Goal: Task Accomplishment & Management: Manage account settings

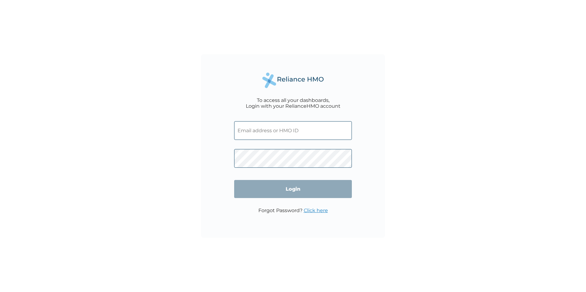
click at [316, 210] on link "Click here" at bounding box center [316, 211] width 24 height 6
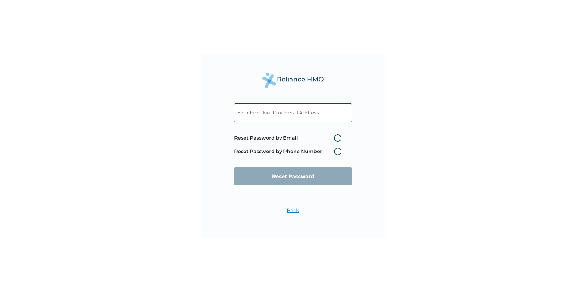
click at [338, 152] on label "Reset Password by Phone Number" at bounding box center [289, 151] width 110 height 7
click at [264, 110] on input "text" at bounding box center [293, 113] width 118 height 19
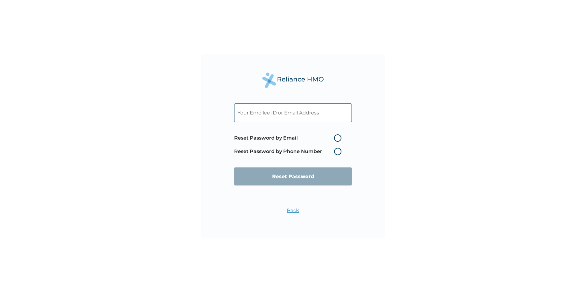
type input "innocentbanfi@yahoo.co.uk"
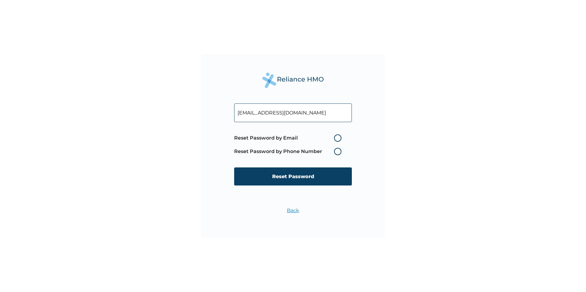
click at [337, 152] on label "Reset Password by Phone Number" at bounding box center [289, 151] width 110 height 7
click at [335, 138] on label "Reset Password by Email" at bounding box center [289, 137] width 110 height 7
click at [335, 138] on input "Reset Password by Email" at bounding box center [330, 138] width 10 height 10
radio input "true"
click at [338, 152] on label "Reset Password by Phone Number" at bounding box center [289, 151] width 110 height 7
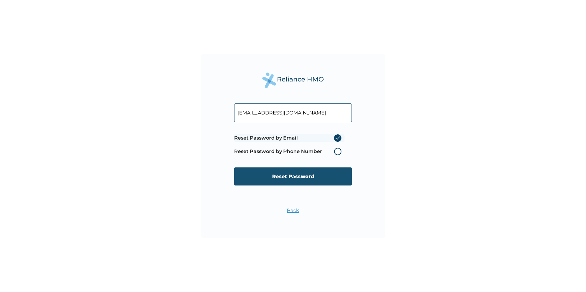
click at [295, 177] on input "Reset Password" at bounding box center [293, 177] width 118 height 18
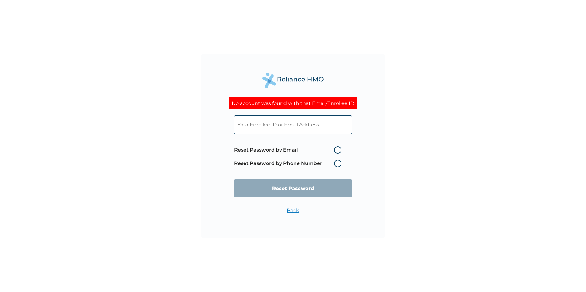
click at [254, 125] on input "text" at bounding box center [293, 125] width 118 height 19
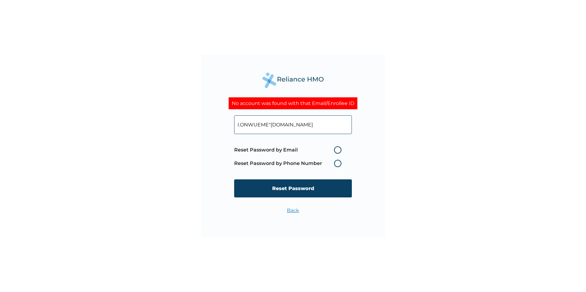
type input "I.ONWUEME"SHELL.COM"
click at [338, 151] on label "Reset Password by Email" at bounding box center [289, 149] width 110 height 7
click at [335, 151] on input "Reset Password by Email" at bounding box center [330, 150] width 10 height 10
radio input "true"
click at [305, 189] on input "Reset Password" at bounding box center [293, 189] width 118 height 18
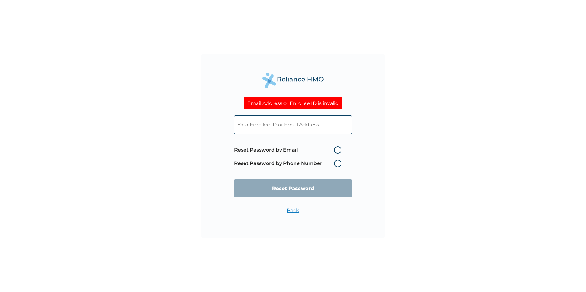
click at [337, 164] on label "Reset Password by Phone Number" at bounding box center [289, 163] width 110 height 7
click at [275, 128] on input "text" at bounding box center [293, 125] width 118 height 19
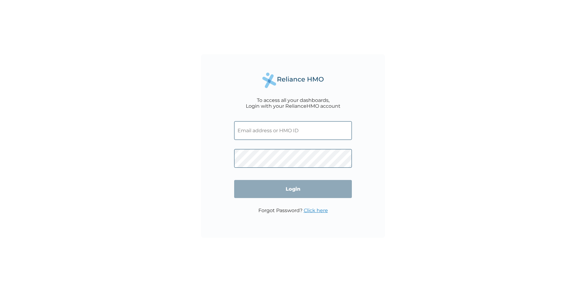
click at [314, 211] on link "Click here" at bounding box center [316, 211] width 24 height 6
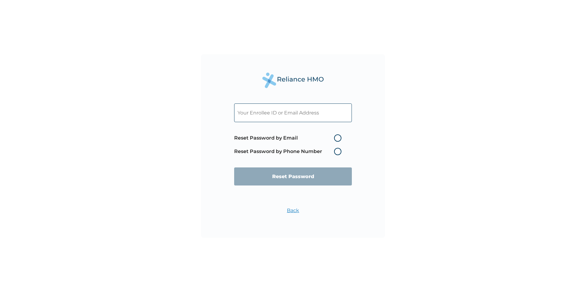
click at [336, 151] on label "Reset Password by Phone Number" at bounding box center [289, 151] width 110 height 7
click at [265, 112] on input "text" at bounding box center [293, 113] width 118 height 19
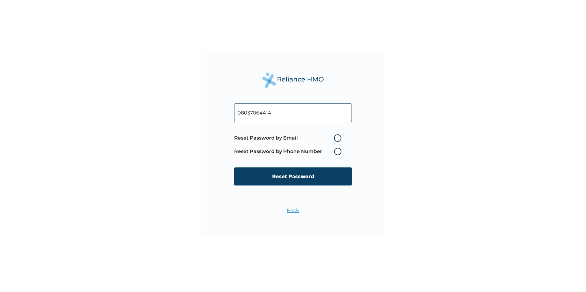
click at [338, 152] on label "Reset Password by Phone Number" at bounding box center [289, 151] width 110 height 7
click at [284, 111] on input "08037064414" at bounding box center [293, 113] width 118 height 19
type input "0"
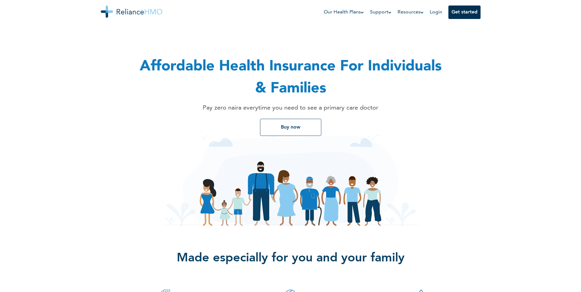
click at [461, 10] on button "Get started" at bounding box center [465, 12] width 32 height 13
